Goal: Task Accomplishment & Management: Manage account settings

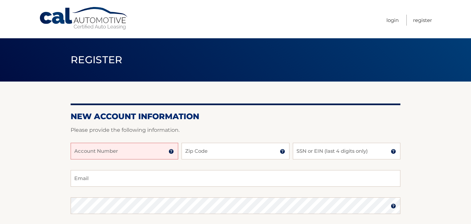
click at [134, 151] on input "Account Number" at bounding box center [124, 151] width 107 height 17
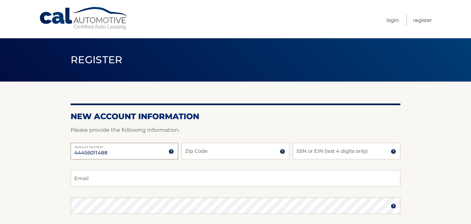
type input "44456011488"
click at [196, 153] on input "Zip Code" at bounding box center [234, 151] width 107 height 17
type input "10312"
type input "8916"
click at [183, 182] on input "Email" at bounding box center [235, 178] width 329 height 17
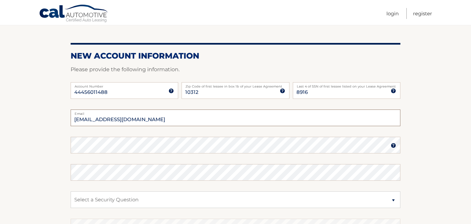
scroll to position [77, 0]
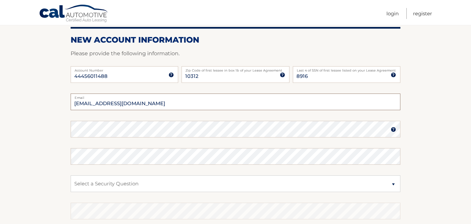
type input "allietrezza@gmail.com"
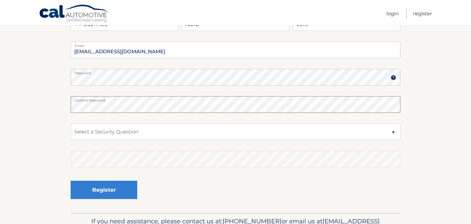
scroll to position [130, 0]
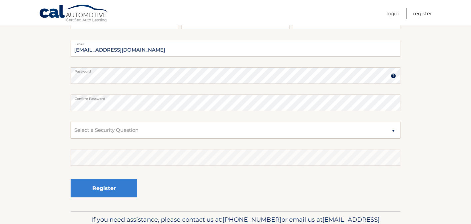
click at [153, 136] on select "Select a Security Question What was the name of your elementary school? What is…" at bounding box center [235, 130] width 329 height 17
select select "2"
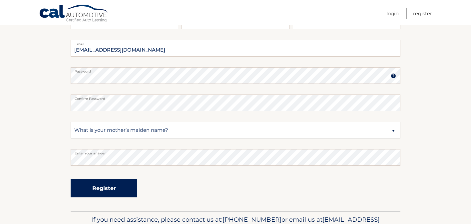
click at [116, 184] on button "Register" at bounding box center [104, 188] width 67 height 18
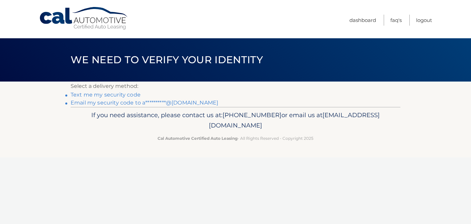
click at [108, 95] on link "Text me my security code" at bounding box center [106, 95] width 70 height 6
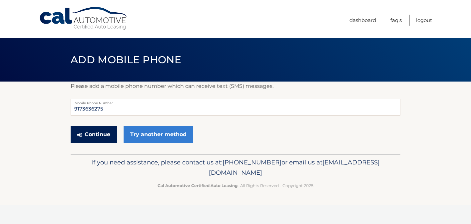
click at [98, 134] on button "Continue" at bounding box center [94, 134] width 46 height 17
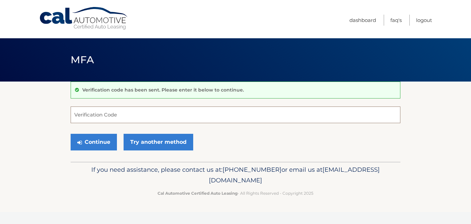
click at [103, 116] on input "Verification Code" at bounding box center [235, 114] width 329 height 17
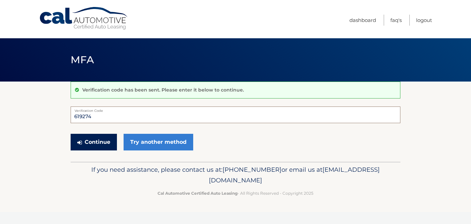
type input "619274"
click at [101, 141] on button "Continue" at bounding box center [94, 142] width 46 height 17
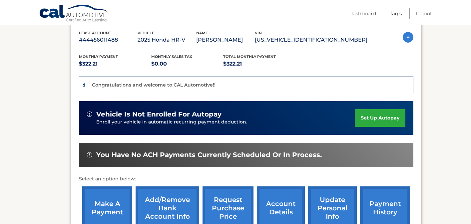
scroll to position [119, 0]
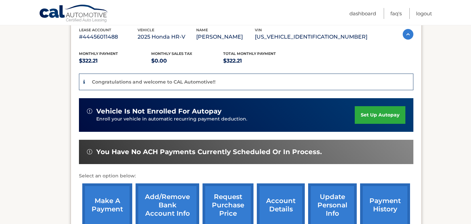
click at [367, 117] on link "set up autopay" at bounding box center [379, 115] width 51 height 18
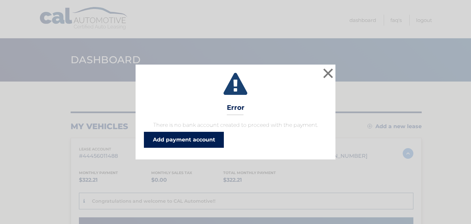
click at [206, 137] on link "Add payment account" at bounding box center [184, 140] width 80 height 16
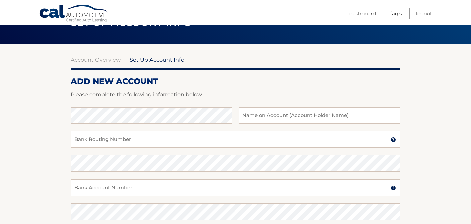
scroll to position [44, 0]
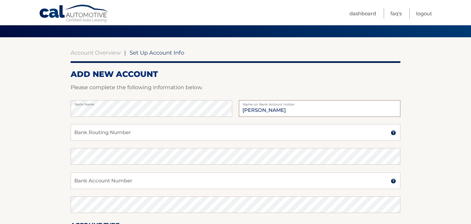
type input "Alexandra Trezza"
click at [134, 129] on input "Bank Routing Number" at bounding box center [235, 132] width 329 height 17
type input "021000021"
click at [155, 182] on input "Bank Account Number" at bounding box center [235, 180] width 329 height 17
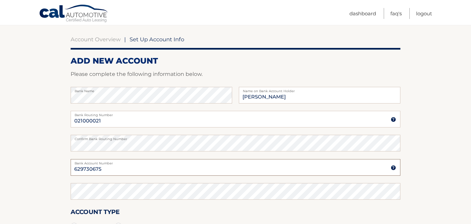
scroll to position [61, 0]
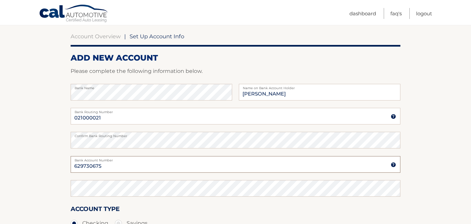
type input "629730675"
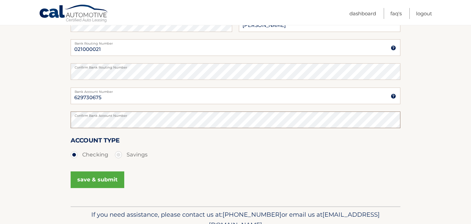
scroll to position [132, 0]
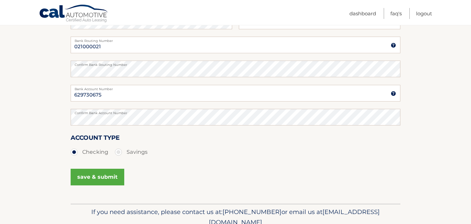
click at [104, 174] on button "save & submit" at bounding box center [98, 177] width 54 height 17
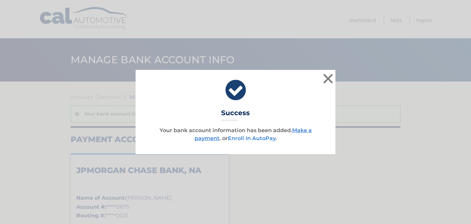
click at [262, 141] on link "Enroll In AutoPay" at bounding box center [252, 138] width 48 height 6
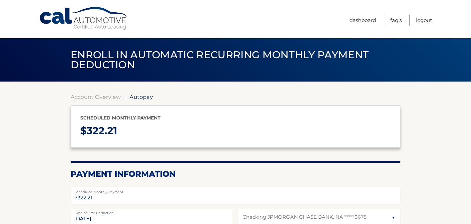
select select "YjdhMTZiNGMtNGM1MS00YjkyLTlkMjUtOWQxNGYwMGYwYzc2"
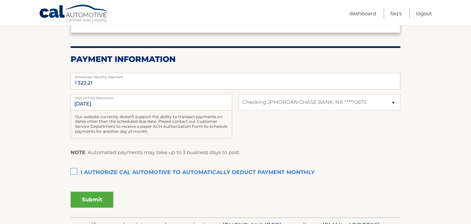
scroll to position [116, 0]
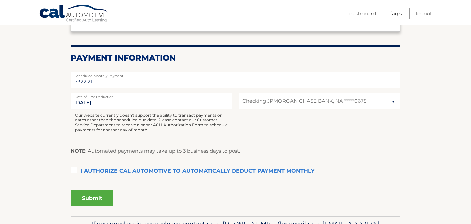
click at [72, 170] on label "I authorize cal automotive to automatically deduct payment monthly This checkbo…" at bounding box center [235, 171] width 329 height 13
click at [0, 0] on input "I authorize cal automotive to automatically deduct payment monthly This checkbo…" at bounding box center [0, 0] width 0 height 0
click at [101, 199] on button "Submit" at bounding box center [92, 198] width 43 height 16
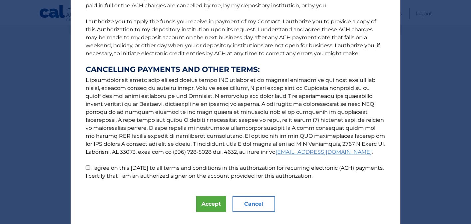
scroll to position [91, 0]
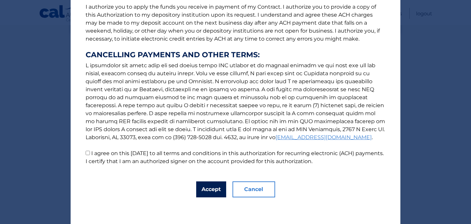
click at [207, 189] on button "Accept" at bounding box center [211, 189] width 30 height 16
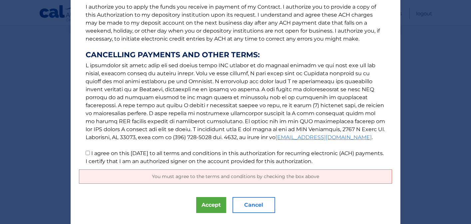
click at [138, 155] on label "I agree on this [DATE] to all terms and conditions in this authorization for re…" at bounding box center [235, 157] width 298 height 14
click at [90, 155] on input "I agree on this [DATE] to all terms and conditions in this authorization for re…" at bounding box center [88, 153] width 4 height 4
checkbox input "true"
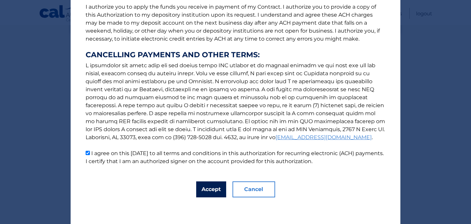
click at [203, 191] on button "Accept" at bounding box center [211, 189] width 30 height 16
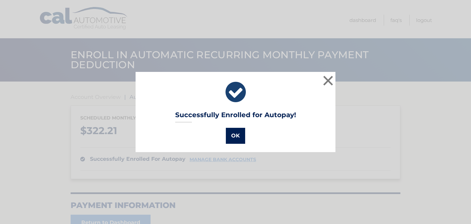
click at [238, 134] on button "OK" at bounding box center [235, 136] width 19 height 16
